Goal: Obtain resource: Obtain resource

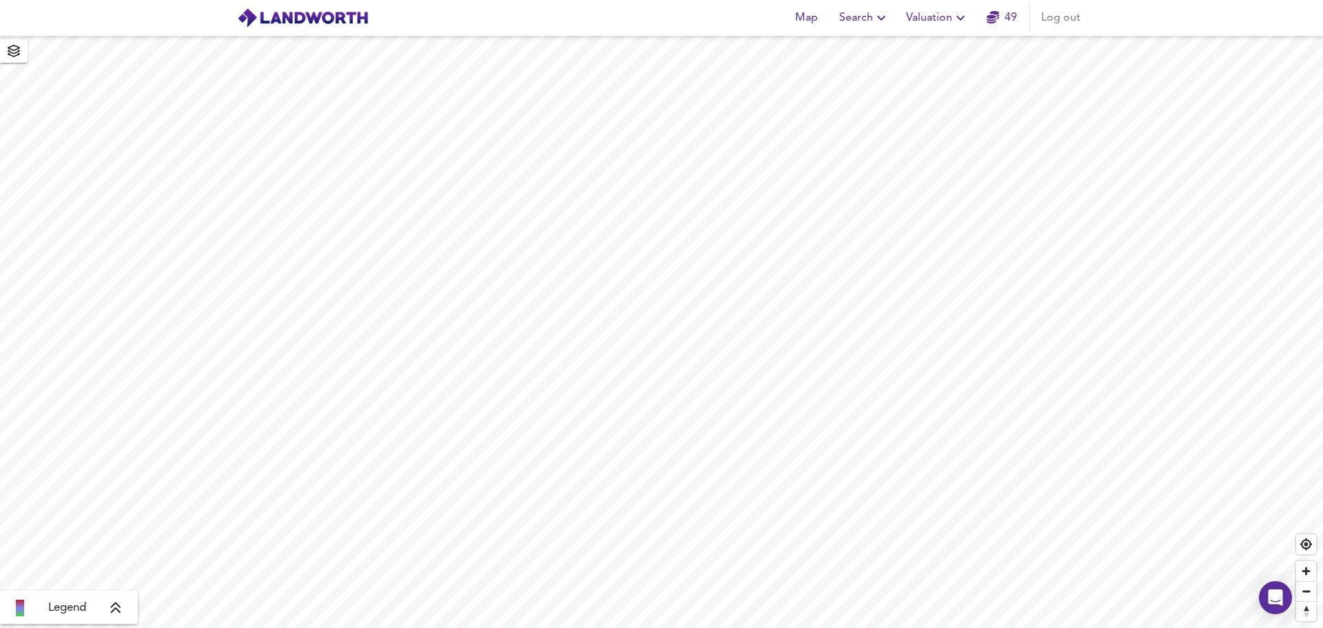
click at [960, 12] on icon "button" at bounding box center [960, 18] width 17 height 17
click at [925, 50] on li "New Valuation Report" at bounding box center [937, 49] width 165 height 25
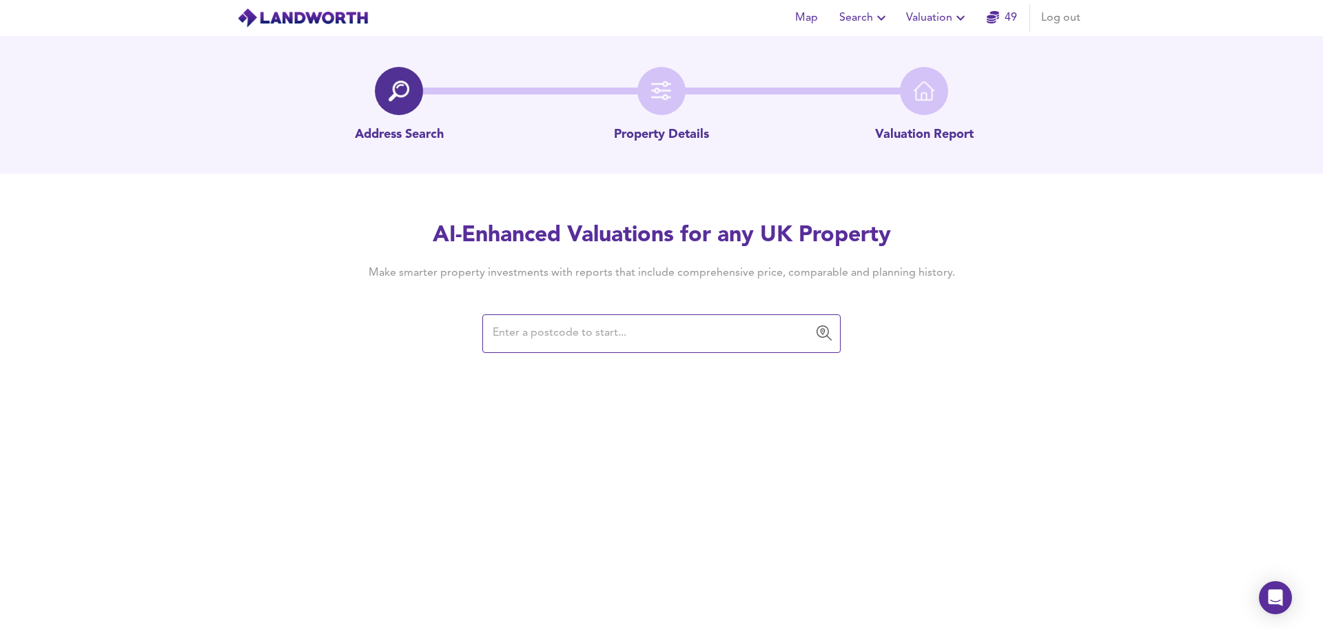
click at [701, 336] on input "text" at bounding box center [650, 333] width 325 height 26
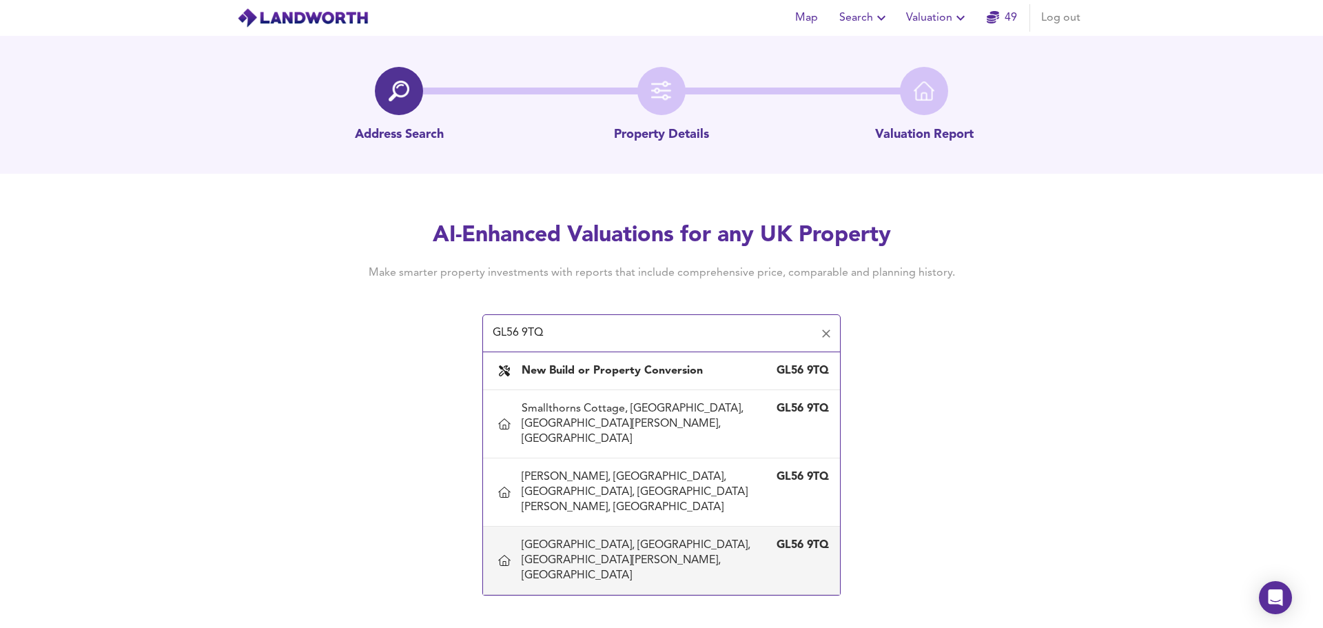
click at [594, 537] on div "[GEOGRAPHIC_DATA], [GEOGRAPHIC_DATA], [GEOGRAPHIC_DATA][PERSON_NAME], [GEOGRAPH…" at bounding box center [648, 559] width 252 height 45
type input "[GEOGRAPHIC_DATA], [GEOGRAPHIC_DATA], [GEOGRAPHIC_DATA][PERSON_NAME], [GEOGRAPH…"
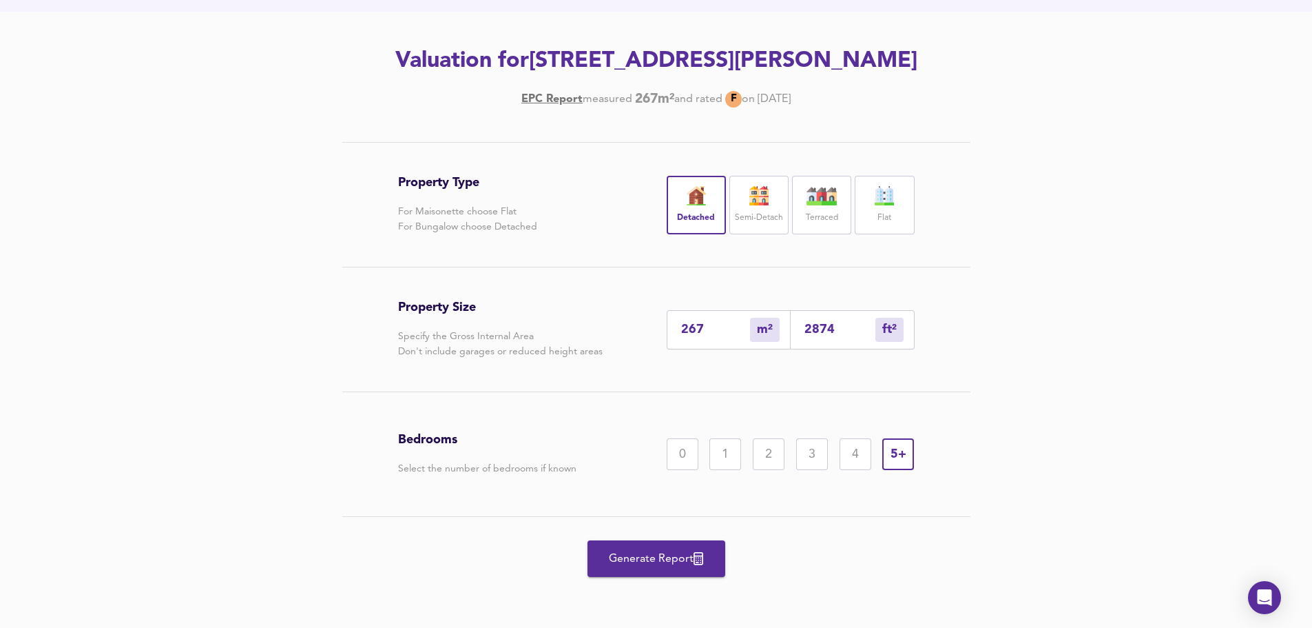
scroll to position [192, 0]
click at [641, 557] on span "Generate Report" at bounding box center [656, 558] width 110 height 19
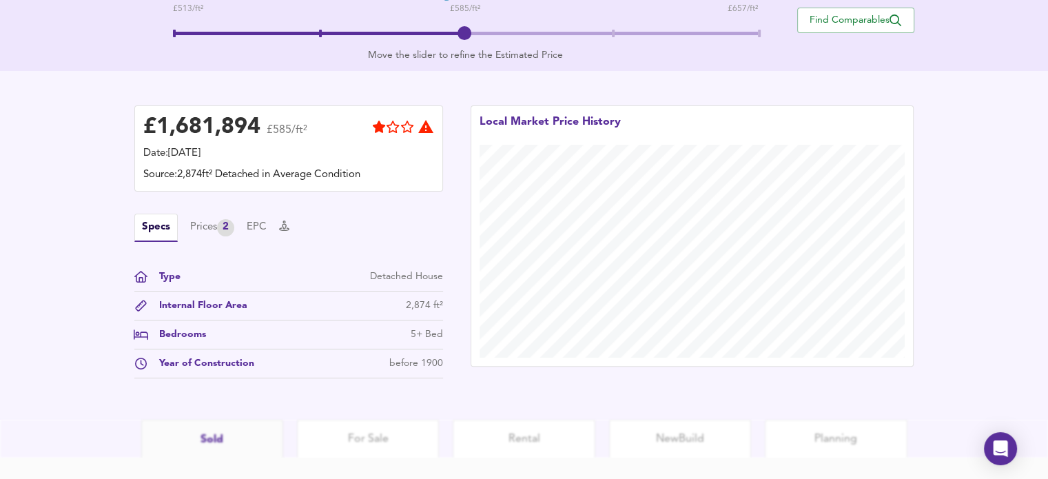
scroll to position [323, 0]
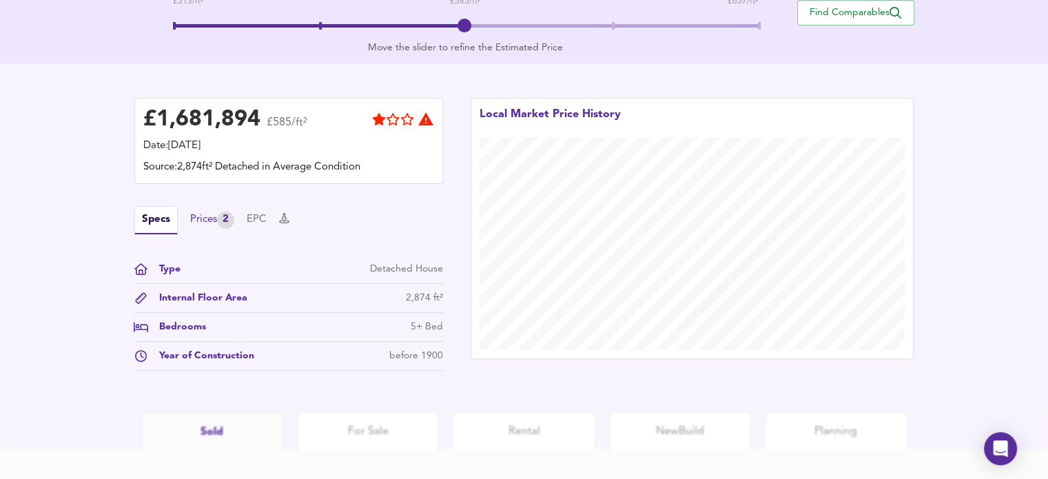
click at [210, 218] on div "Prices 2" at bounding box center [212, 220] width 44 height 17
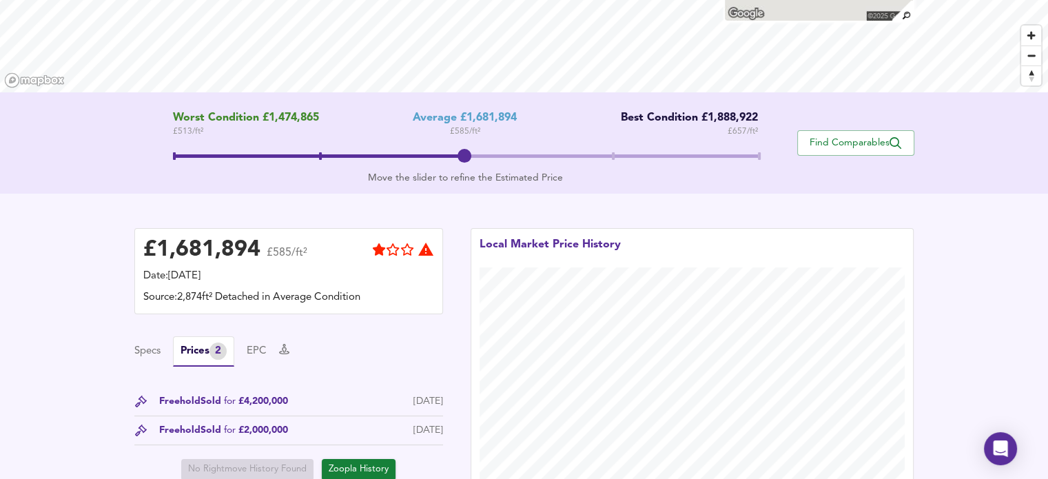
scroll to position [202, 0]
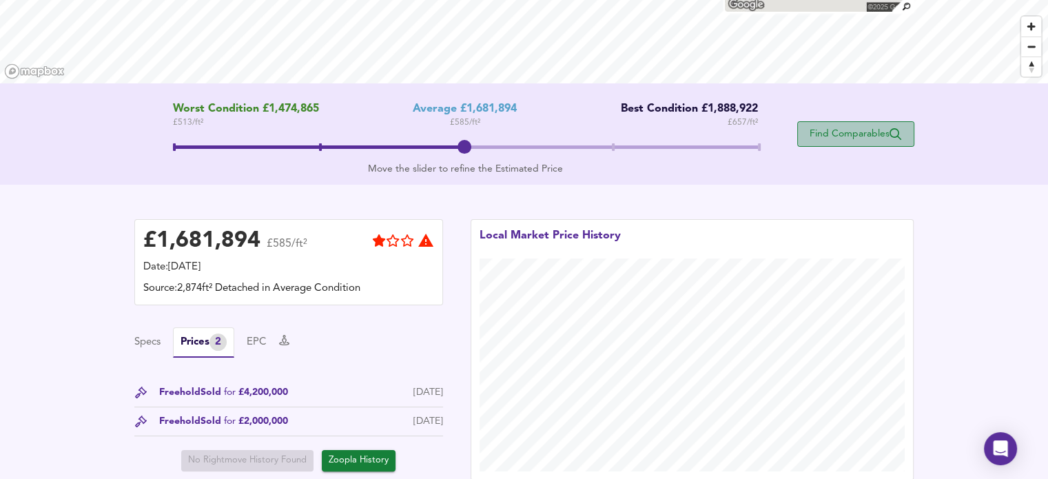
click at [851, 137] on span "Find Comparables" at bounding box center [856, 133] width 102 height 13
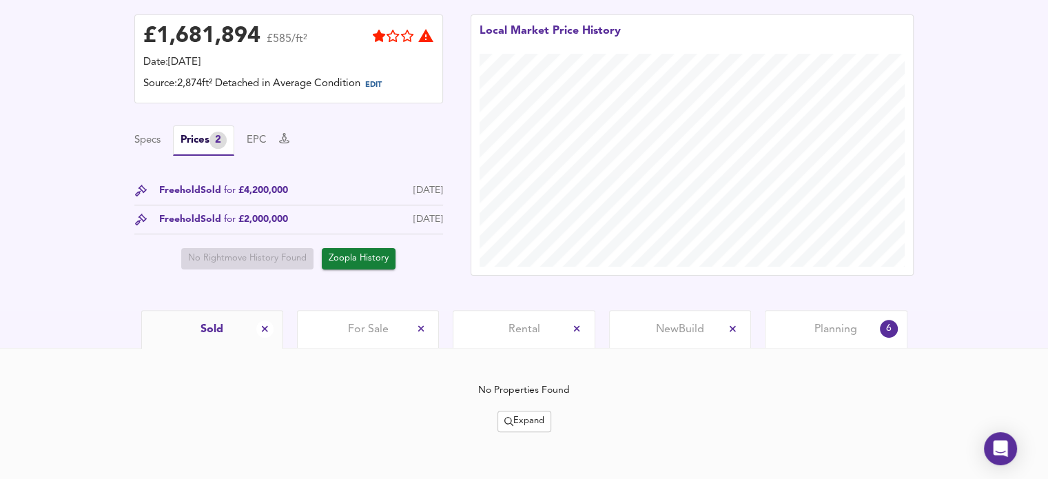
scroll to position [347, 0]
click at [364, 258] on span "Zoopla History" at bounding box center [359, 260] width 60 height 16
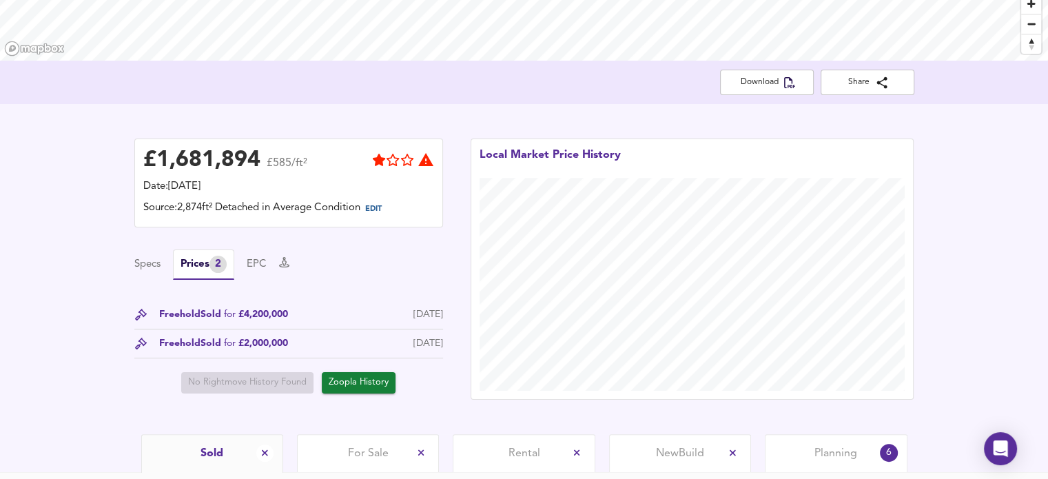
scroll to position [227, 0]
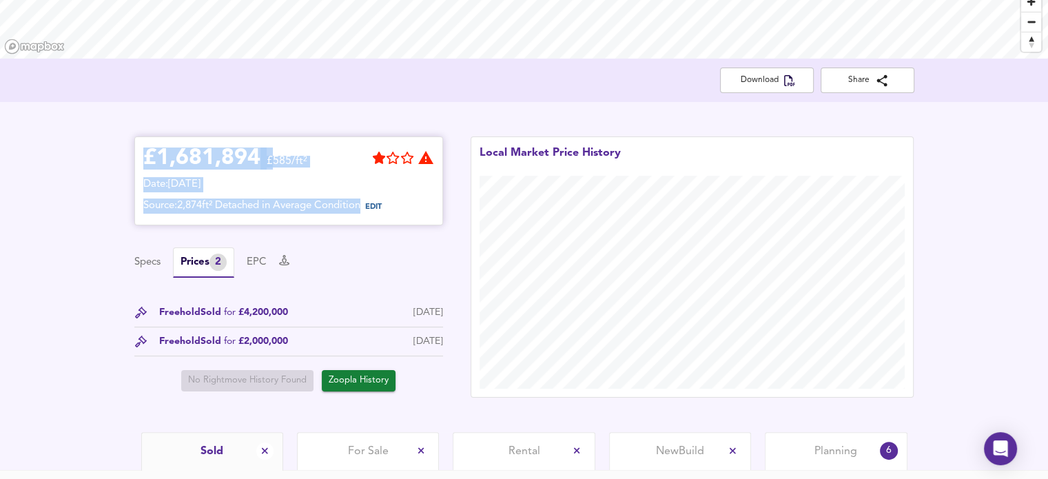
drag, startPoint x: 143, startPoint y: 149, endPoint x: 427, endPoint y: 209, distance: 290.8
click at [427, 209] on div "£ 1,681,894 £585/ft² Date: [DATE] Source: 2,874ft² Detached in Average Conditio…" at bounding box center [288, 180] width 291 height 71
copy div "£ 1,681,894 £585/ft² Date: [DATE] Source: 2,874ft² Detached in Average Condition"
click at [832, 451] on span "Planning" at bounding box center [835, 451] width 43 height 15
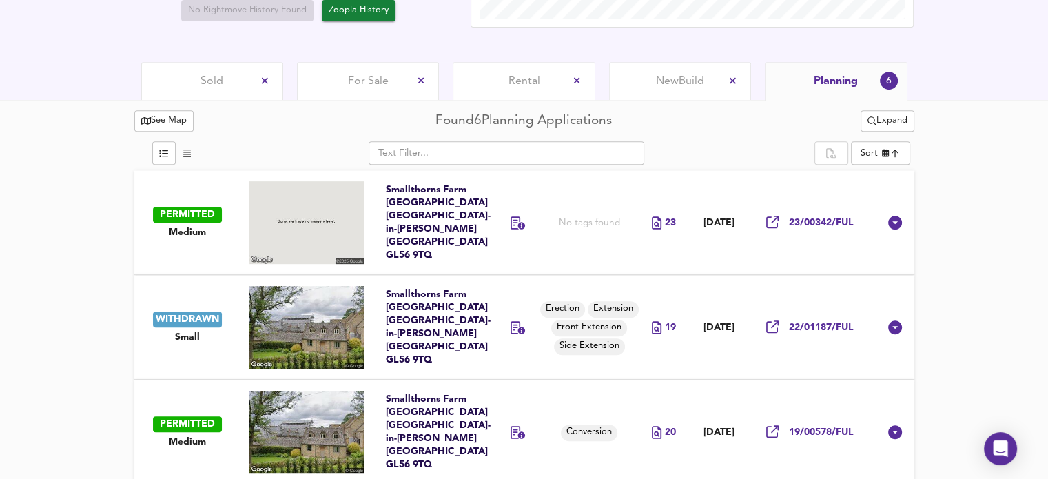
scroll to position [609, 0]
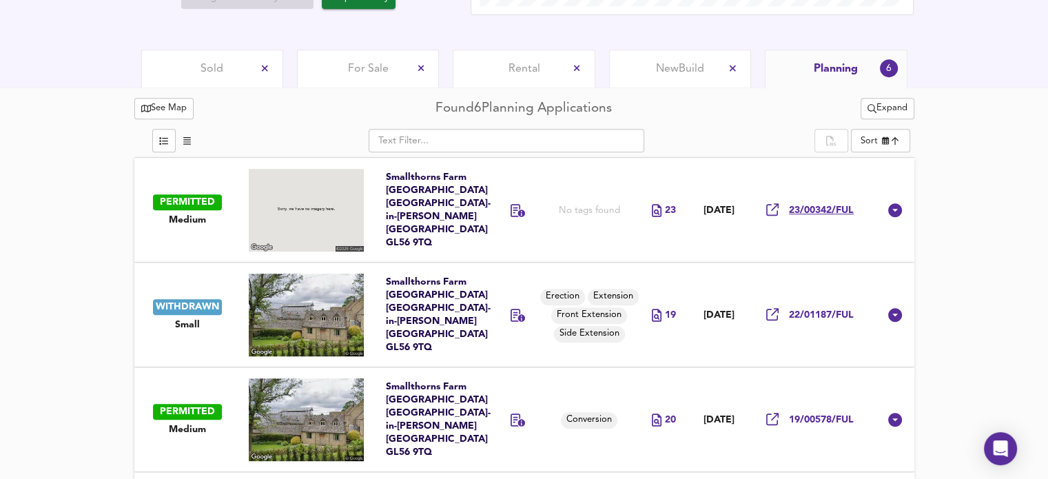
click at [774, 207] on icon at bounding box center [772, 209] width 12 height 12
